Goal: Information Seeking & Learning: Learn about a topic

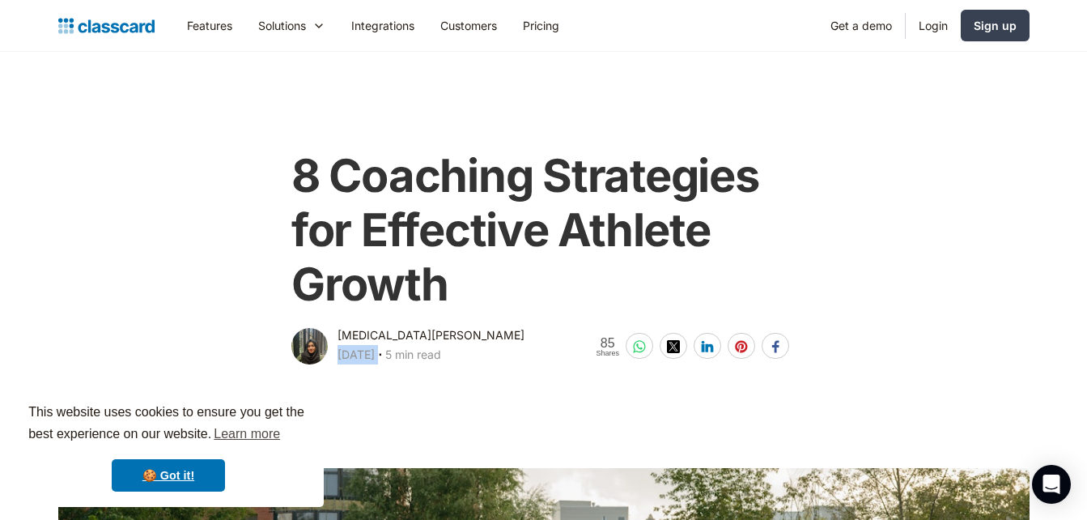
drag, startPoint x: 447, startPoint y: 356, endPoint x: 338, endPoint y: 354, distance: 108.5
click at [338, 354] on div "[DATE] ‧ 5 min read" at bounding box center [390, 356] width 104 height 23
copy div "[DATE]"
